Goal: Information Seeking & Learning: Learn about a topic

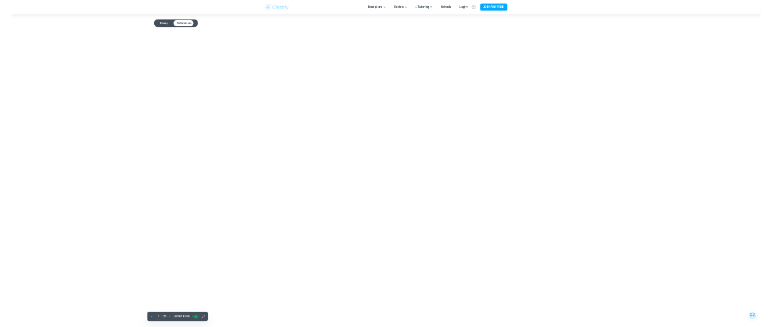
scroll to position [10041, 0]
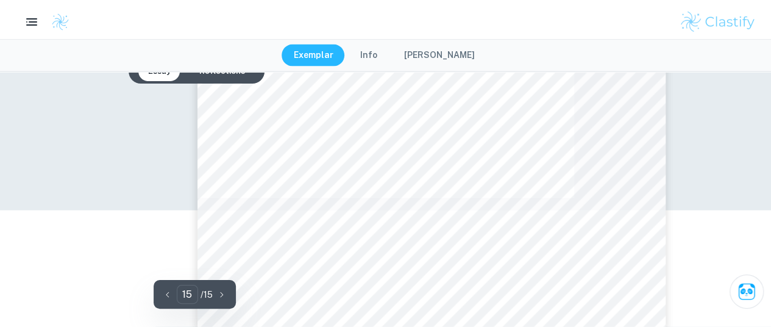
type input "14"
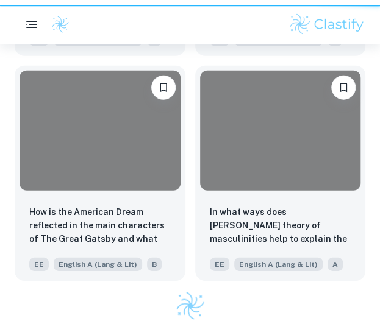
scroll to position [268, 0]
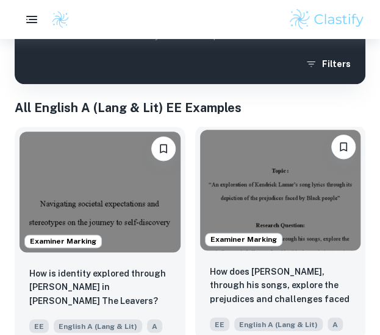
click at [230, 191] on img at bounding box center [280, 190] width 161 height 121
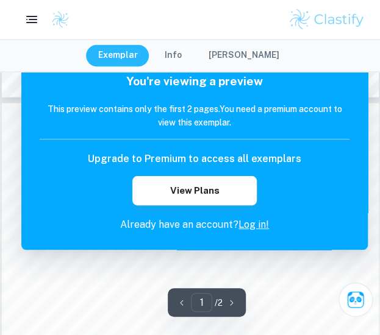
scroll to position [461, 0]
